Goal: Task Accomplishment & Management: Manage account settings

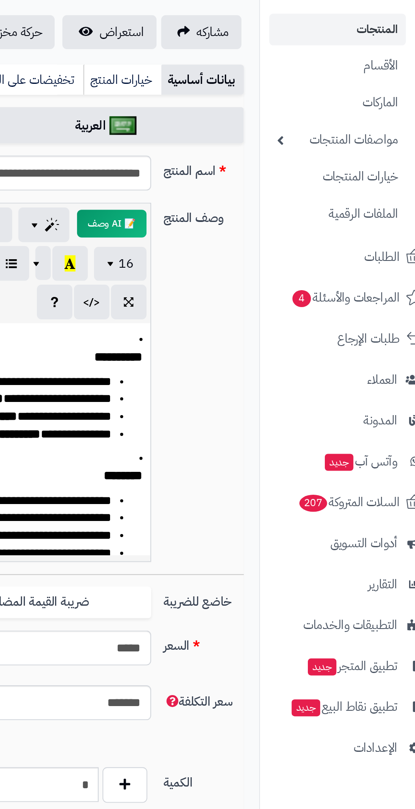
scroll to position [3, 0]
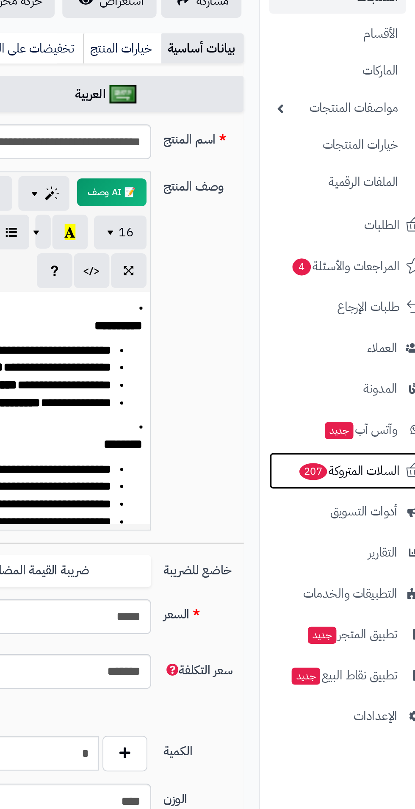
click at [358, 353] on span "السلات المتروكة 207" at bounding box center [365, 356] width 56 height 12
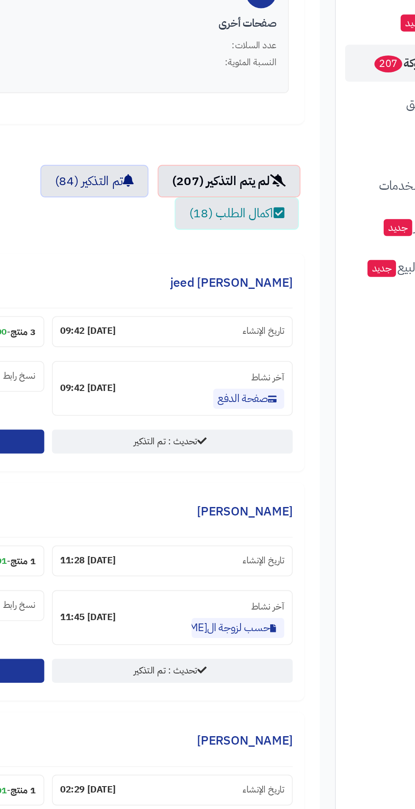
scroll to position [206, 0]
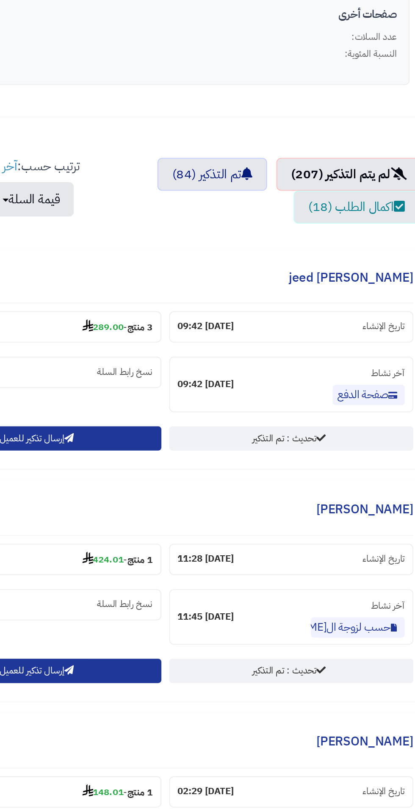
click at [103, 374] on section "3 منتج - 289.00" at bounding box center [89, 379] width 133 height 17
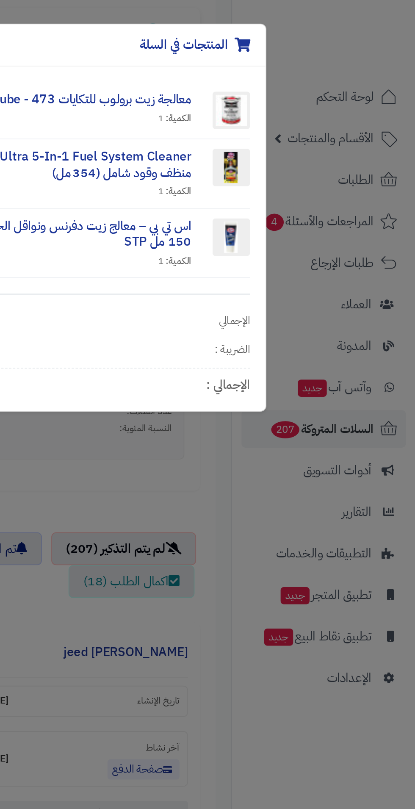
click at [302, 250] on div "المنتجات في السلة × معالجة زيت برولوب للتكايات Prolube - 473 مل الكمية: 1 139.1…" at bounding box center [207, 404] width 415 height 809
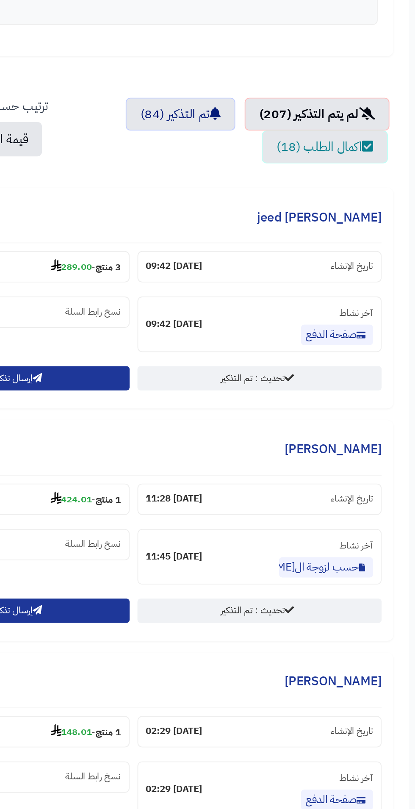
click at [119, 503] on strong "424.01" at bounding box center [124, 506] width 22 height 8
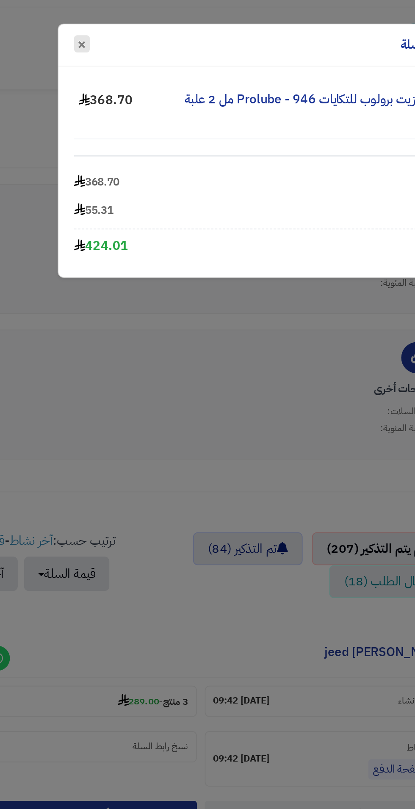
click at [93, 26] on button "×" at bounding box center [93, 23] width 8 height 9
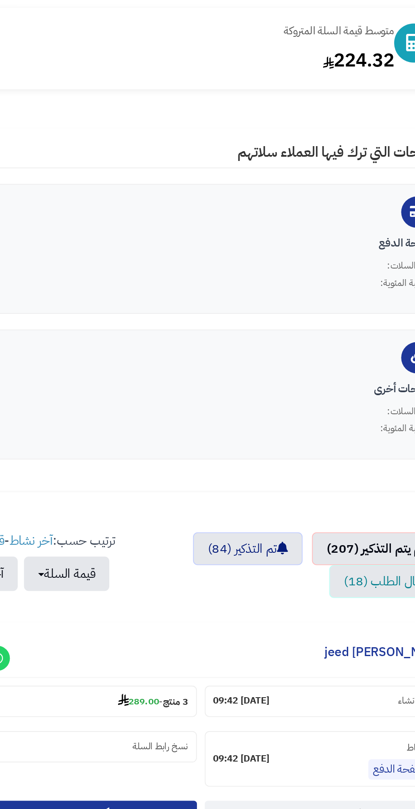
scroll to position [5, 0]
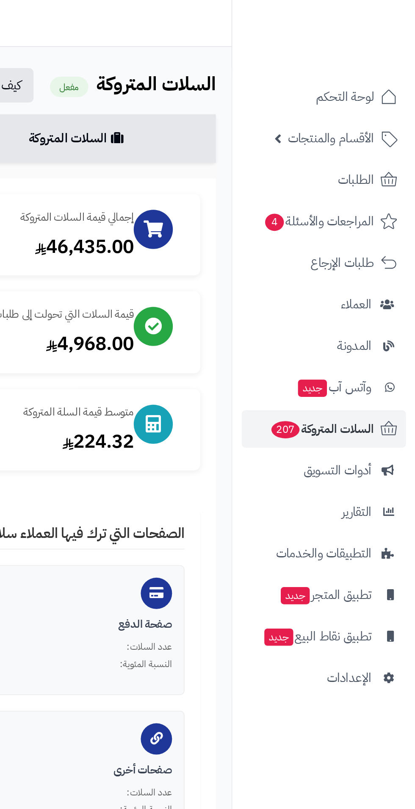
click at [363, 72] on span "الأقسام والمنتجات" at bounding box center [369, 75] width 47 height 12
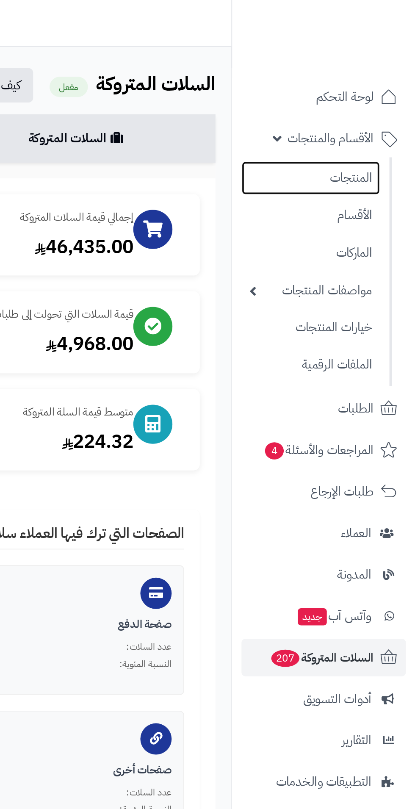
click at [366, 87] on link "المنتجات" at bounding box center [358, 96] width 75 height 18
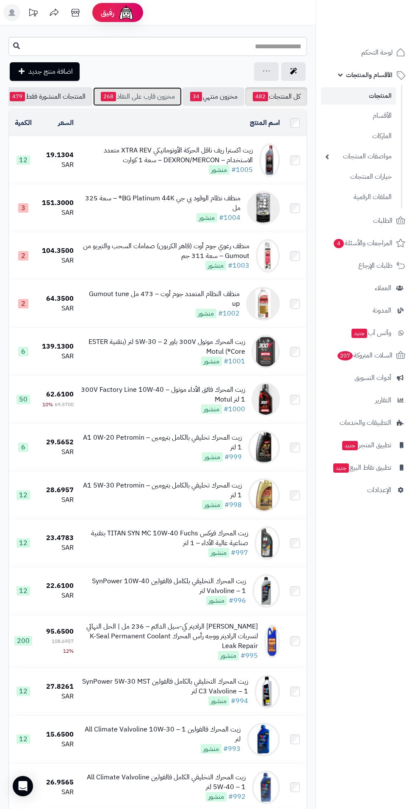
click at [175, 90] on link "مخزون قارب على النفاذ 268" at bounding box center [137, 96] width 89 height 19
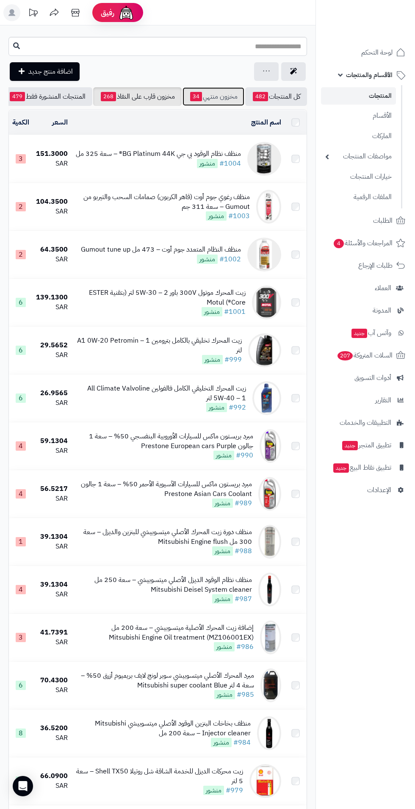
click at [193, 97] on span "34" at bounding box center [196, 96] width 12 height 9
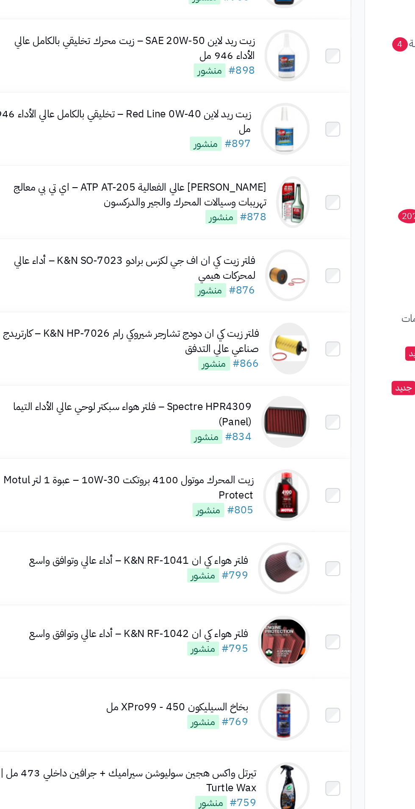
scroll to position [5, 0]
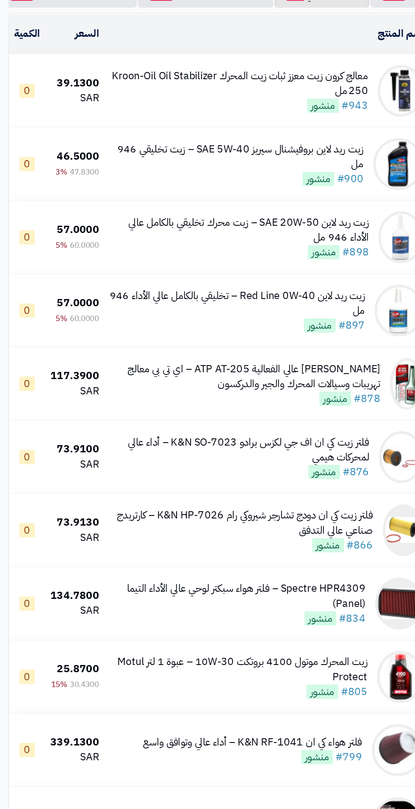
click at [154, 341] on div "مانع تسرب عالي الفعالية ATP AT-205 – اي تي بي معالج تهريبات وسيالات المحرك والج…" at bounding box center [163, 341] width 177 height 19
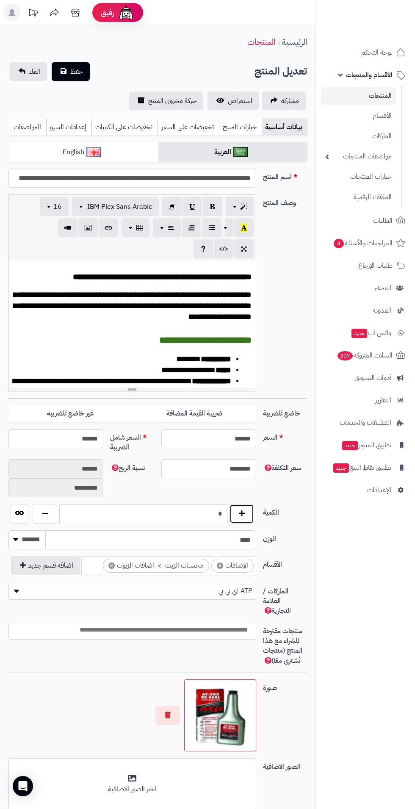
click at [247, 521] on button "button" at bounding box center [242, 513] width 25 height 19
type input "*"
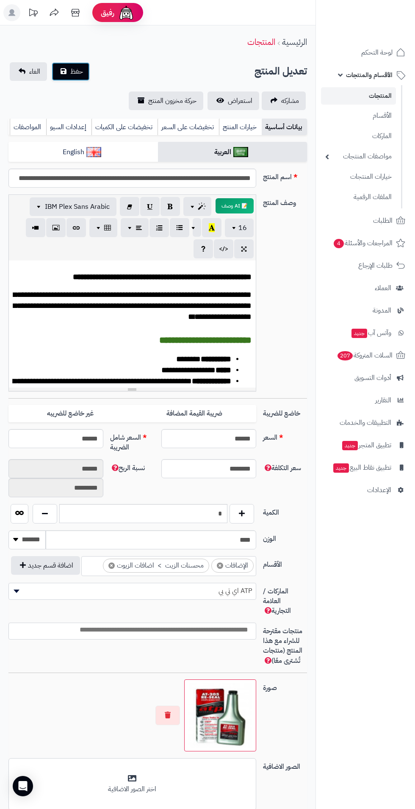
click at [73, 67] on span "حفظ" at bounding box center [76, 72] width 13 height 10
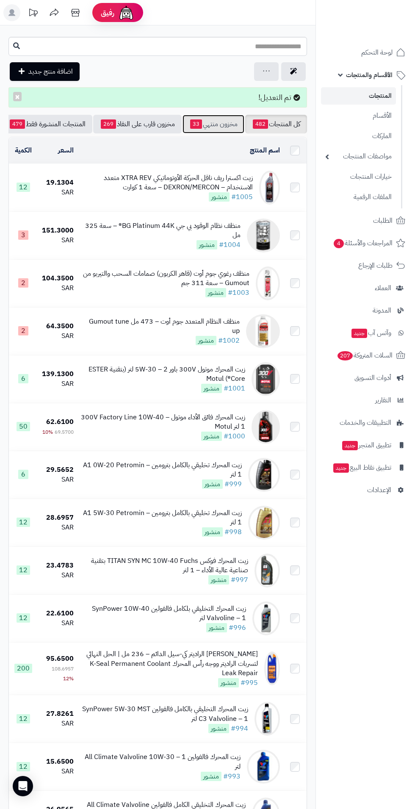
click at [195, 122] on span "33" at bounding box center [196, 123] width 12 height 9
